Goal: Use online tool/utility: Use online tool/utility

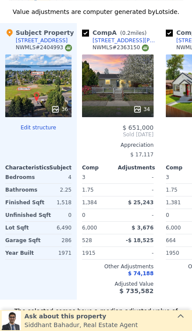
scroll to position [1184, 0]
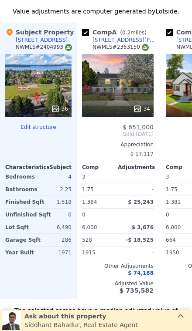
click at [149, 224] on span "$ 3,676" at bounding box center [142, 227] width 22 height 6
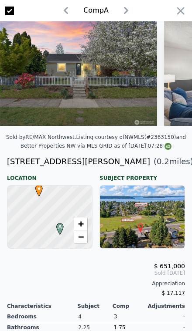
scroll to position [1, 0]
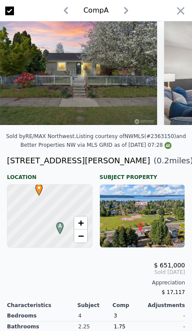
click at [179, 9] on icon "button" at bounding box center [180, 11] width 12 height 12
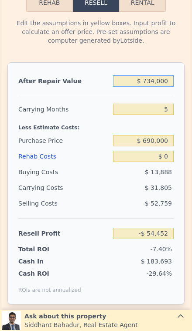
click at [166, 75] on input "$ 734,000" at bounding box center [143, 80] width 61 height 11
type input "$ 73,400"
type input "-$ 666,963"
type input "$ 7,340"
type input "-$ 728,215"
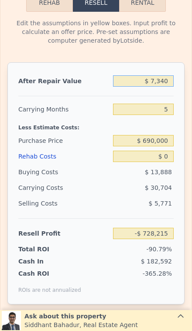
type input "$ 734"
type input "-$ 734,338"
type input "$ 73"
type input "-$ 734,952"
type input "$ 7"
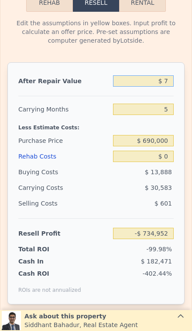
type input "-$ 735,013"
type input "$ 6"
type input "-$ 735,014"
type input "$ 66"
type input "-$ 734,959"
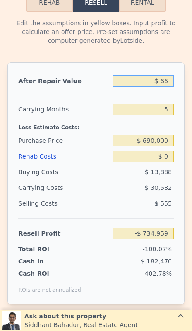
type input "$ 6"
type input "-$ 735,014"
type input "$ 69"
type input "-$ 734,956"
type input "$ 690"
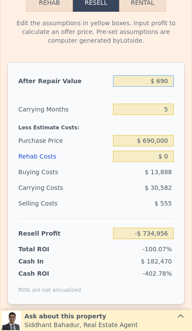
type input "-$ 734,379"
type input "$ 6,900"
type input "-$ 728,624"
type input "$ 69,000"
type input "-$ 671,043"
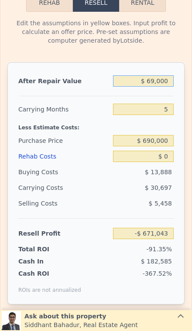
type input "$ 690,000"
type input "-$ 95,250"
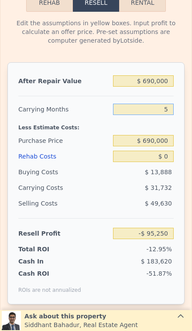
click at [173, 104] on input "5" at bounding box center [143, 109] width 61 height 11
type input "3"
type input "-$ 82,558"
type input "3"
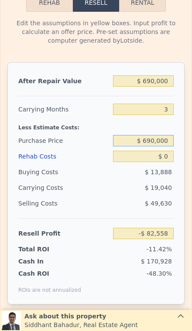
click at [171, 135] on input "$ 690,000" at bounding box center [143, 140] width 61 height 11
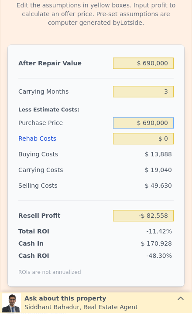
click at [165, 135] on input "$ 690,000" at bounding box center [143, 140] width 61 height 11
type input "$ 6"
type input "$ 550,000"
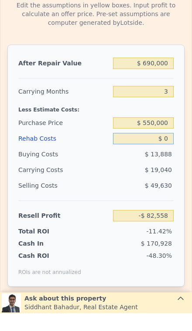
click at [172, 151] on input "$ 0" at bounding box center [143, 156] width 61 height 11
type input "$ 63,508"
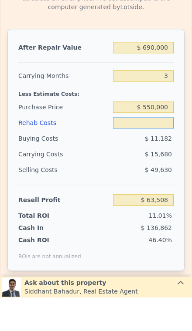
type input "$ 8"
type input "$ 63,500"
type input "$ 80"
type input "$ 63,424"
type input "$ 800"
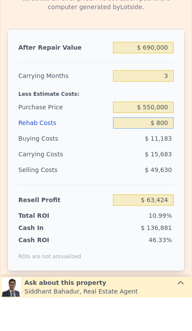
type input "$ 62,677"
type input "$ 8,000"
type input "$ 55,188"
type input "$ 80,000"
type input "-$ 19,692"
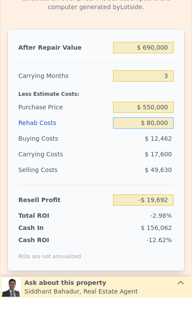
type input "$ 8,000"
type input "$ 55,188"
type input "$ 800"
type input "$ 62,677"
type input "$ 80"
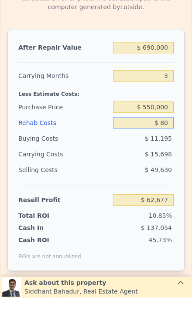
type input "$ 63,424"
type input "$ 8"
type input "$ 63,500"
type input "$ 6"
type input "$ 63,502"
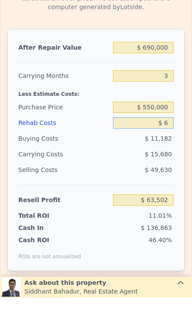
type input "$ 65"
type input "$ 63,439"
type input "$ 650"
type input "$ 62,833"
type input "$ 6,500"
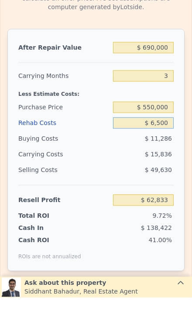
type input "$ 56,748"
type input "$ 65,000"
type input "-$ 4,092"
type input "$ 650,000"
type input "-$ 612,492"
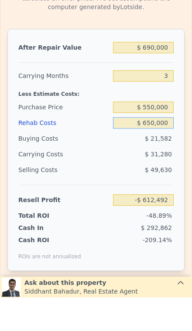
type input "$ 65,000"
type input "-$ 4,092"
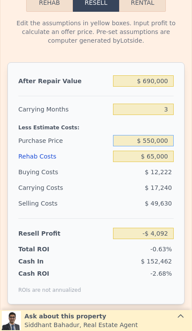
click at [158, 135] on input "$ 550,000" at bounding box center [143, 140] width 61 height 11
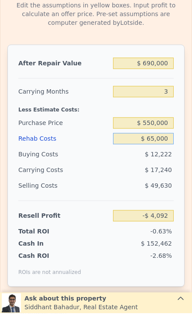
click at [160, 151] on input "$ 65,000" at bounding box center [143, 156] width 61 height 11
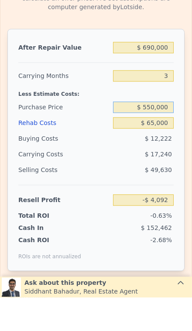
click at [169, 135] on input "$ 550,000" at bounding box center [143, 140] width 61 height 11
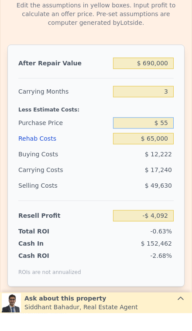
type input "$ 5"
type input "$ 734,000"
type input "5"
type input "$ 550,000"
type input "$ 0"
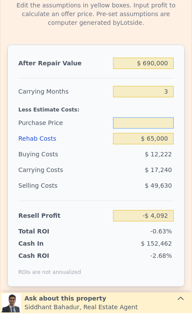
type input "-$ 54,452"
type input "$ 550,000"
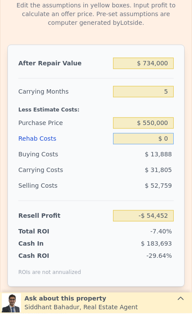
click at [172, 151] on input "$ 0" at bounding box center [143, 156] width 61 height 11
type input "$ 93,854"
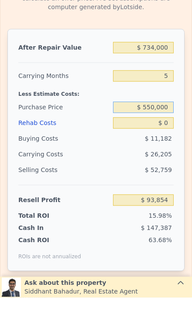
click at [173, 135] on input "$ 550,000" at bounding box center [143, 140] width 61 height 11
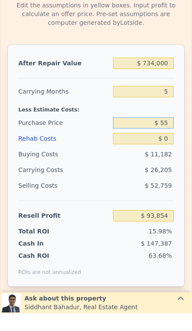
type input "$ 5"
type input "$ 485,000"
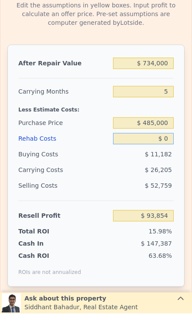
click at [169, 151] on input "$ 0" at bounding box center [143, 156] width 61 height 11
type input "$ 162,711"
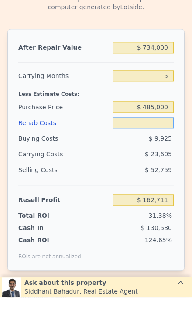
type input "$ 6"
type input "$ 162,705"
type input "$ 65"
type input "$ 162,640"
type input "$ 650"
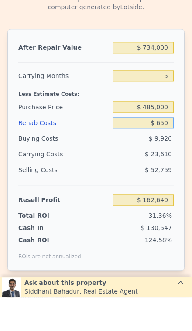
type input "$ 162,026"
type input "$ 6,500"
type input "$ 155,847"
type input "$ 65,000"
type input "$ 94,071"
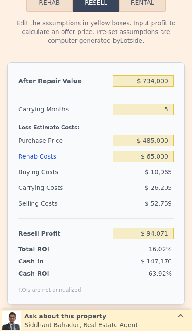
click at [169, 73] on div "$ 734,000" at bounding box center [143, 81] width 61 height 16
click at [167, 75] on input "$ 734,000" at bounding box center [143, 80] width 61 height 11
type input "$ 73,400"
type input "-$ 518,440"
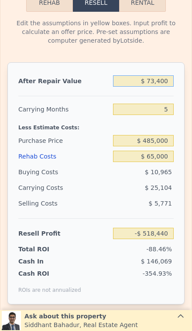
type input "$ 7,340"
type input "-$ 579,692"
type input "$ 734"
type input "-$ 585,815"
type input "$ 73"
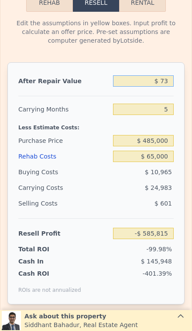
type input "-$ 586,429"
type input "$ 7"
type input "-$ 586,490"
type input "$ 6"
type input "-$ 586,491"
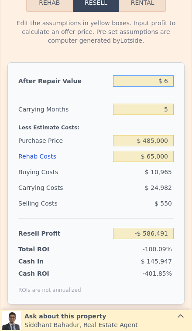
type input "$ 69"
type input "-$ 586,433"
type input "$ 690"
type input "-$ 585,856"
type input "$ 6,900"
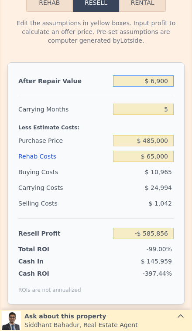
type input "-$ 580,101"
type input "$ 69,000"
type input "-$ 522,520"
type input "$ 690,000"
type input "$ 53,273"
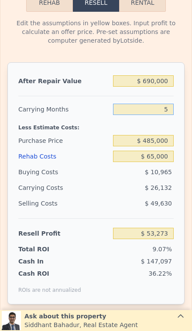
click at [171, 104] on input "5" at bounding box center [143, 109] width 61 height 11
type input "3"
type input "$ 63,725"
type input "3"
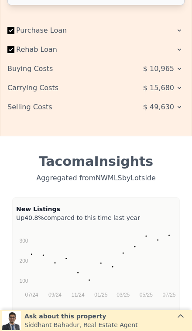
scroll to position [1823, 0]
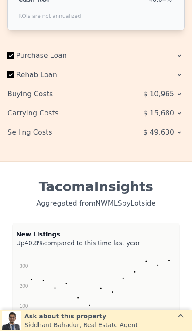
click at [161, 129] on span "$ 49,630" at bounding box center [158, 132] width 31 height 16
click at [171, 124] on span "$ 49,630" at bounding box center [158, 132] width 31 height 16
click at [173, 124] on span "$ 49,630" at bounding box center [158, 132] width 31 height 16
click at [176, 129] on icon at bounding box center [178, 132] width 7 height 7
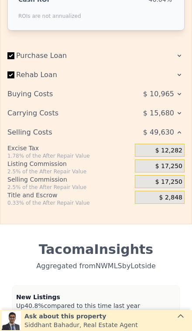
click at [175, 124] on div "$ 49,630" at bounding box center [149, 132] width 69 height 16
click at [175, 178] on span "$ 17,250" at bounding box center [168, 182] width 27 height 8
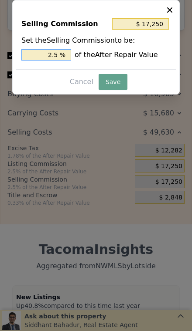
click at [60, 56] on input "2.5 %" at bounding box center [46, 54] width 50 height 11
type input "2. %"
type input "$ 13,800"
type input "2 %"
click at [106, 84] on button "Save" at bounding box center [112, 82] width 29 height 16
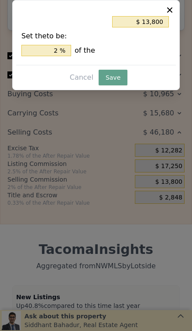
type input "$ 67,175"
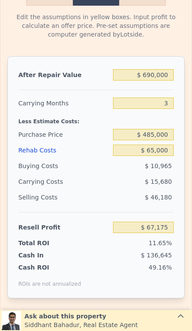
scroll to position [1561, 0]
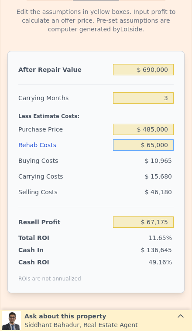
click at [166, 139] on input "$ 65,000" at bounding box center [143, 144] width 61 height 11
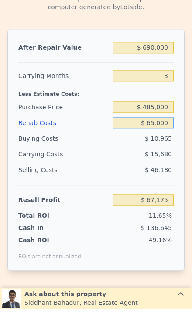
type input "$ 6,500"
type input "$ 128,015"
type input "$ 650"
type input "$ 134,100"
type input "$ 65"
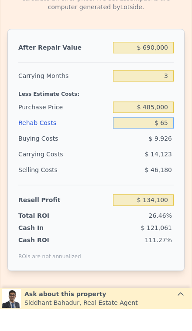
type input "$ 134,706"
type input "$ 6"
type input "$ 134,769"
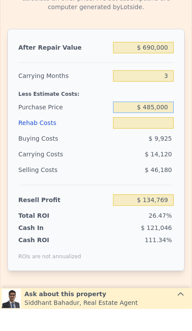
click at [164, 124] on input "$ 485,000" at bounding box center [143, 129] width 61 height 11
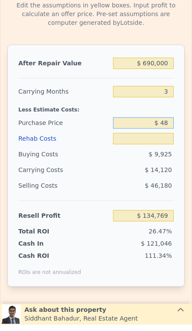
type input "$ 4"
type input "$ 550,000"
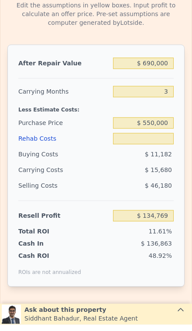
type input "$ 6"
type input "$ 66,952"
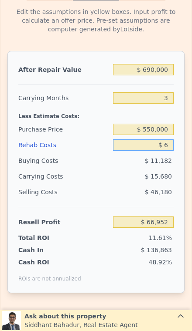
click at [172, 139] on input "$ 6" at bounding box center [143, 144] width 61 height 11
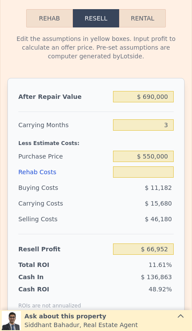
scroll to position [1535, 0]
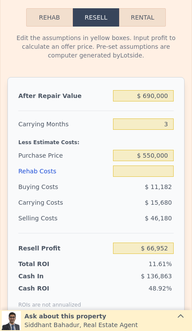
click at [173, 110] on div "After Repair Value $ 690,000 Carrying Months 3 Less Estimate Costs: Purchase Pr…" at bounding box center [95, 198] width 177 height 242
click at [168, 118] on input "3" at bounding box center [143, 123] width 61 height 11
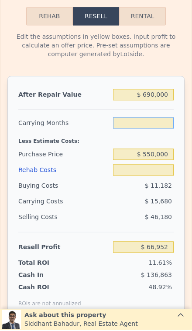
type input "1"
type input "$ 6"
type input "$ 77,405"
type input "1"
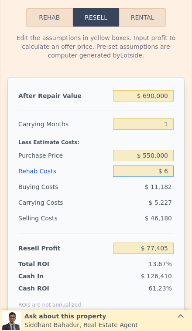
click at [168, 165] on input "$ 6" at bounding box center [143, 170] width 61 height 11
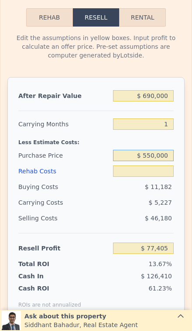
click at [172, 150] on input "$ 550,000" at bounding box center [143, 155] width 61 height 11
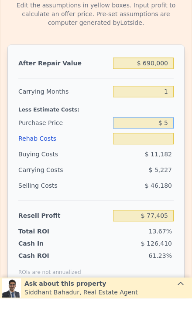
type input "$ 5"
type input "$ 6"
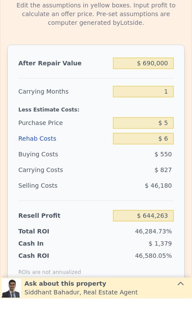
type input "$ 642,432"
type input "$ 734,000"
type input "5"
type input "$ 0"
type input "-$ 54,452"
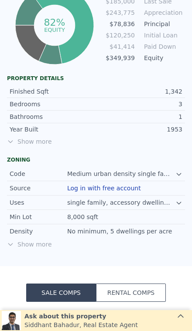
scroll to position [455, 0]
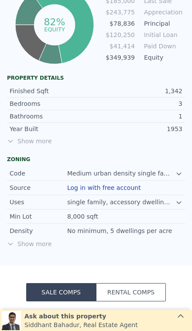
click at [41, 141] on span "Show more" at bounding box center [96, 141] width 178 height 9
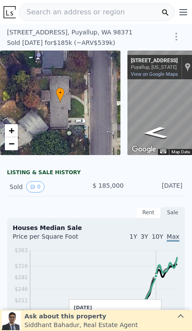
scroll to position [0, 0]
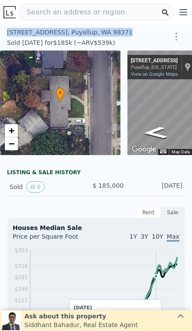
copy div "[STREET_ADDRESS]"
